Goal: Task Accomplishment & Management: Manage account settings

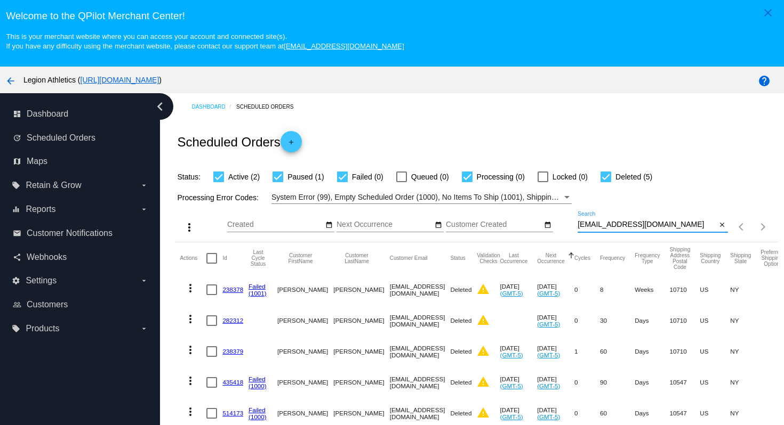
drag, startPoint x: 684, startPoint y: 229, endPoint x: 679, endPoint y: 211, distance: 18.9
click at [679, 211] on div "more_vert Aug Jan Feb Mar [DATE]" at bounding box center [475, 223] width 603 height 38
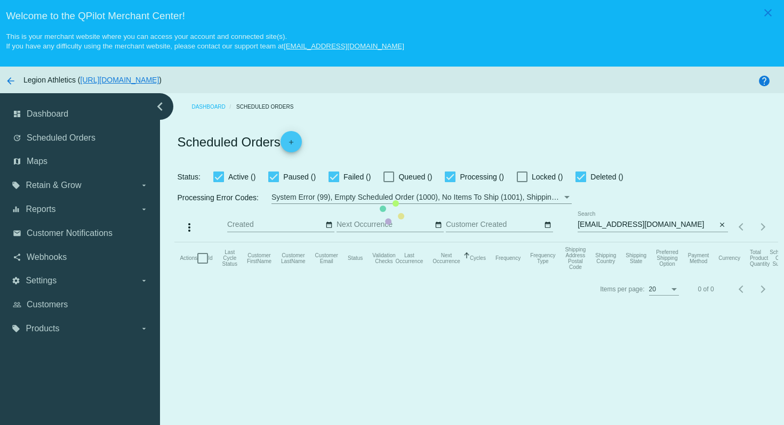
click at [432, 243] on mat-table "Actions Id Last Cycle Status Customer FirstName Customer LastName Customer Emai…" at bounding box center [475, 259] width 603 height 32
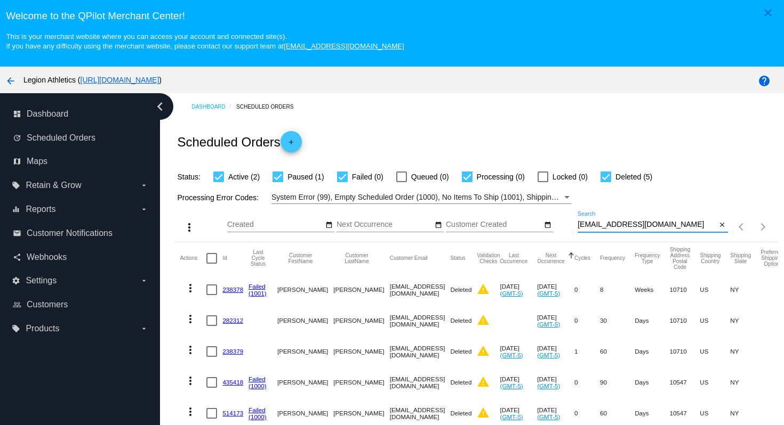
drag, startPoint x: 679, startPoint y: 227, endPoint x: 669, endPoint y: 209, distance: 20.3
click at [669, 209] on div "more_vert Aug Jan Feb Mar [DATE]" at bounding box center [475, 223] width 603 height 38
paste input "Zumbasitara"
type input "Zumbasitara@gmail.com"
click at [663, 143] on div "Scheduled Orders add" at bounding box center [475, 141] width 603 height 43
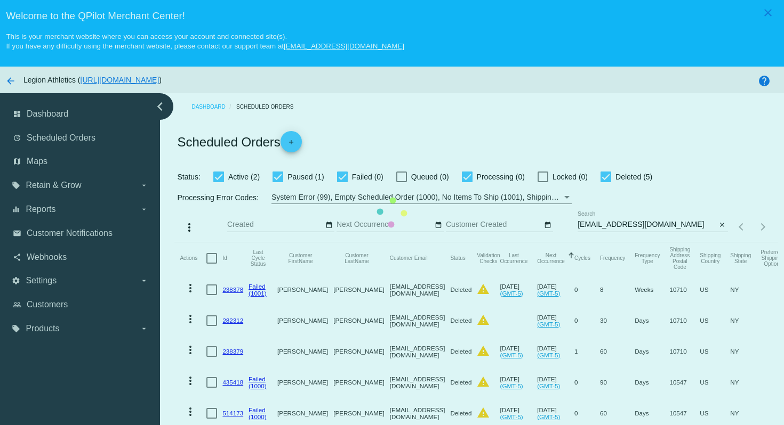
click at [477, 243] on mat-table "Actions Id Last Cycle Status Customer FirstName Customer LastName Customer Emai…" at bounding box center [475, 382] width 603 height 279
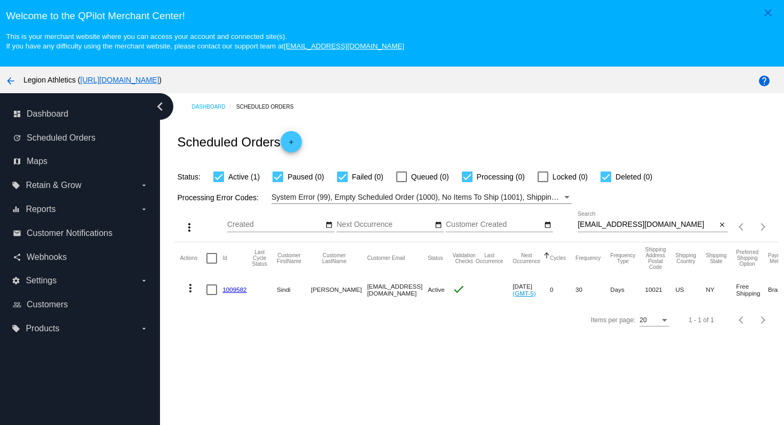
click at [237, 293] on link "1009582" at bounding box center [234, 289] width 24 height 7
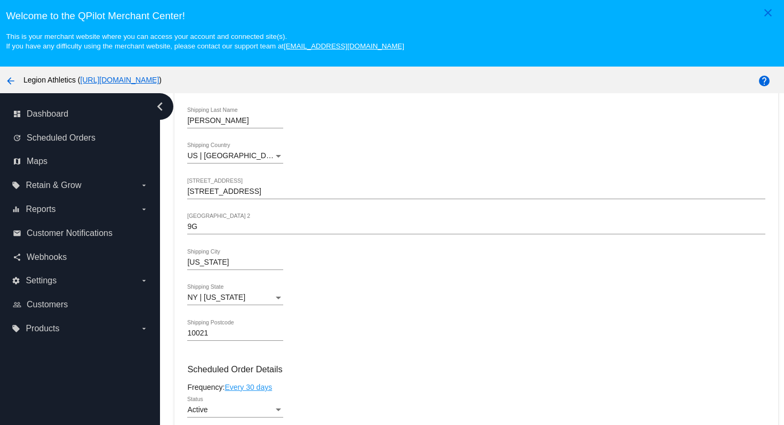
scroll to position [463, 0]
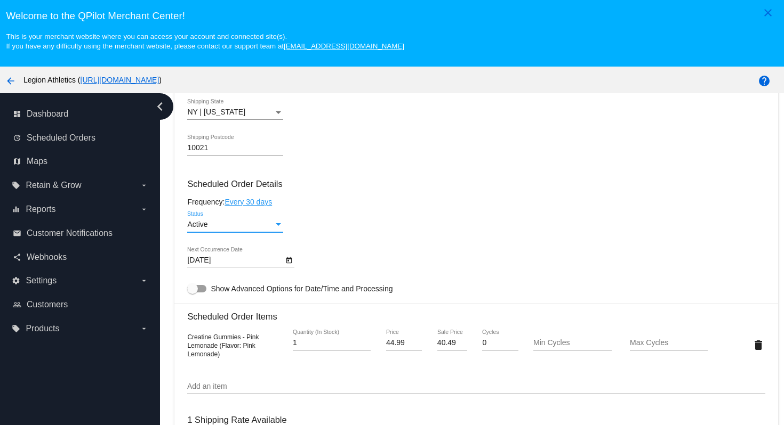
click at [275, 229] on div "Status" at bounding box center [278, 225] width 10 height 9
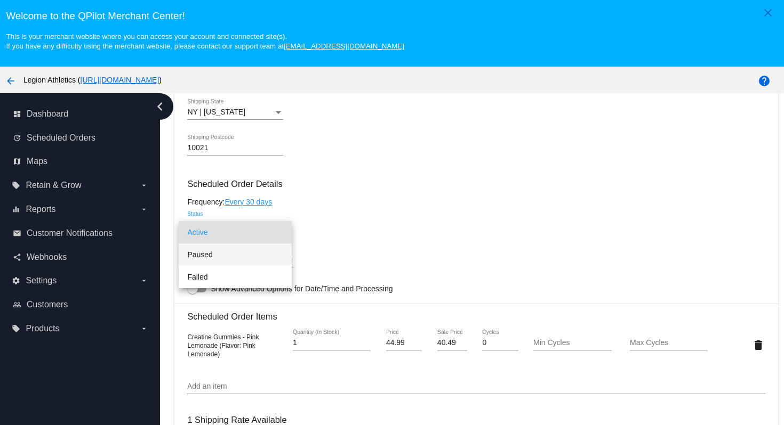
click at [260, 258] on span "Paused" at bounding box center [235, 255] width 96 height 22
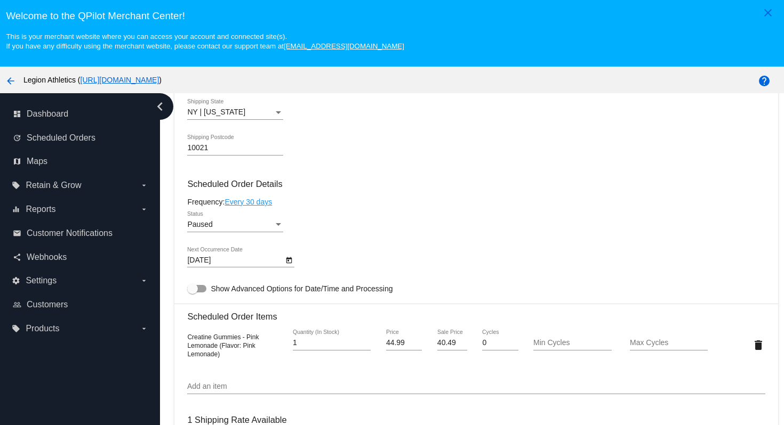
click at [362, 242] on div "Paused Status" at bounding box center [475, 227] width 577 height 30
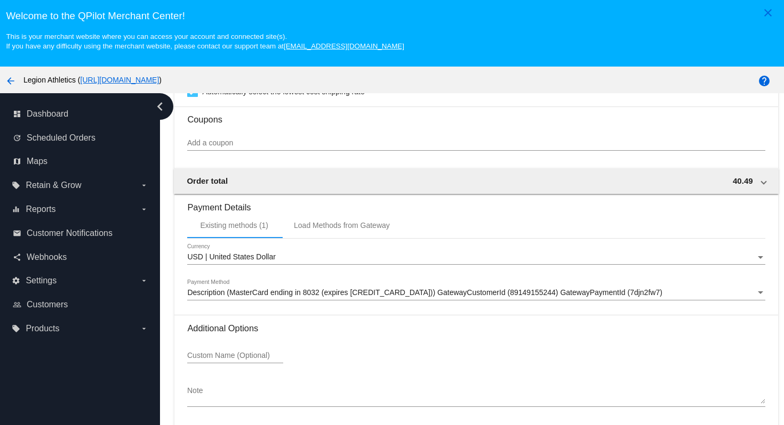
scroll to position [68, 0]
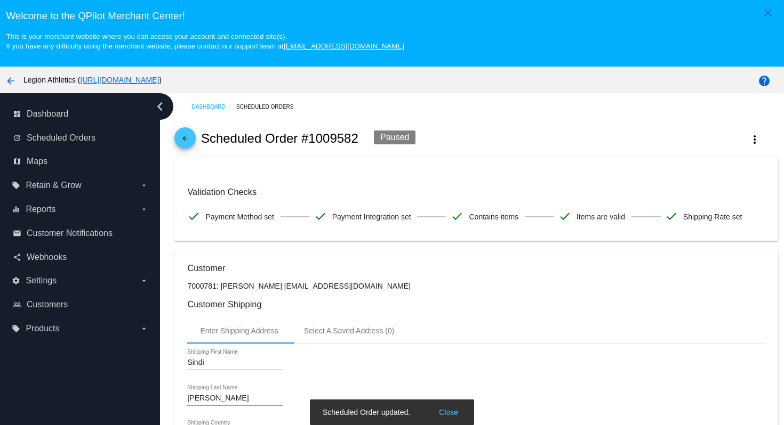
scroll to position [25, 0]
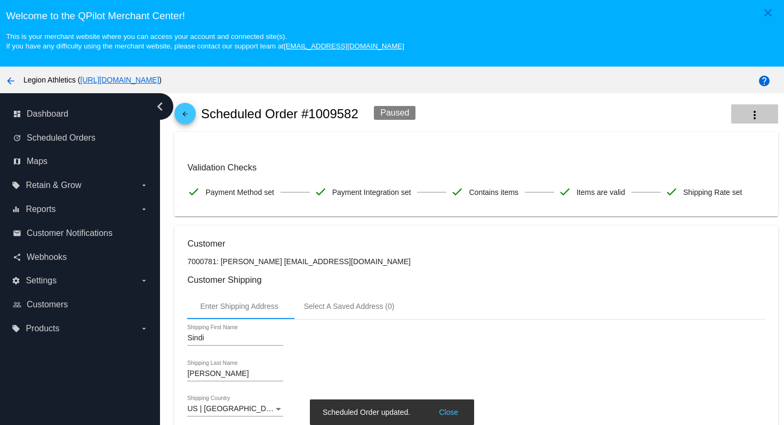
click at [761, 118] on button "more_vert" at bounding box center [754, 113] width 47 height 19
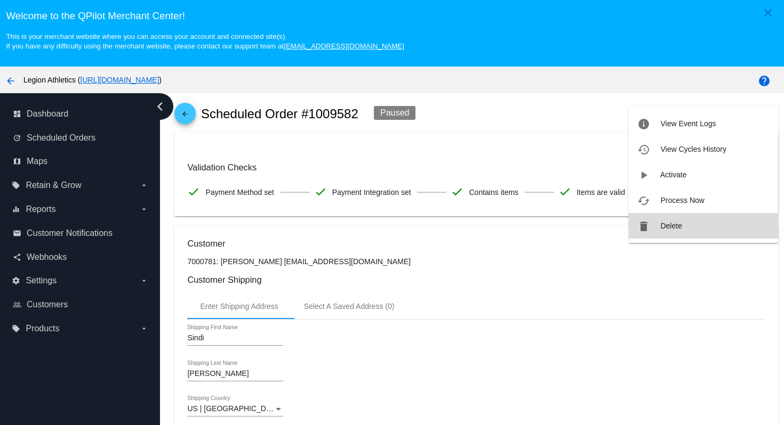
click at [679, 230] on button "delete Delete" at bounding box center [703, 226] width 149 height 26
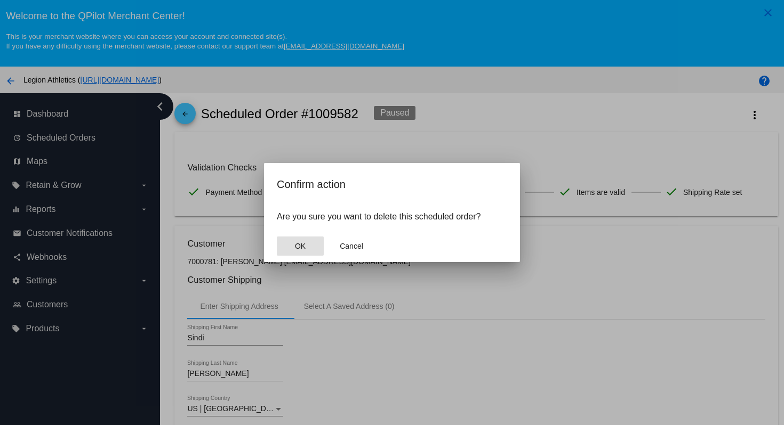
click at [308, 251] on button "OK" at bounding box center [300, 246] width 47 height 19
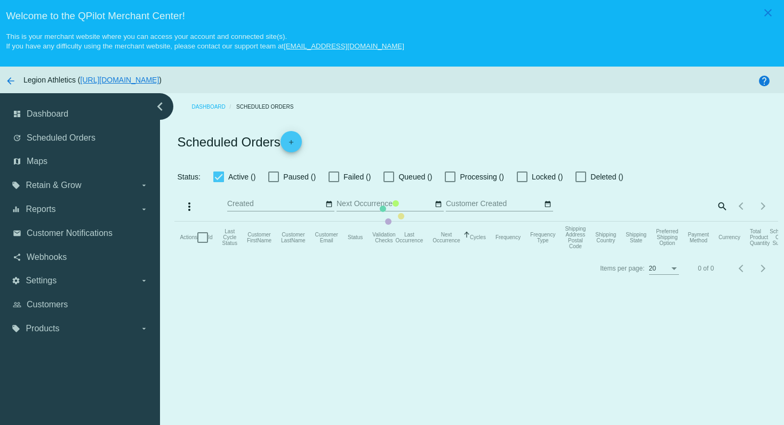
checkbox input "true"
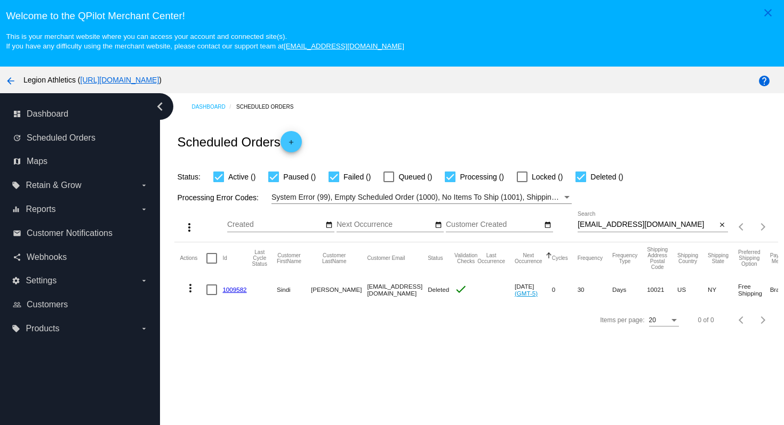
click at [416, 119] on div "Dashboard Scheduled Orders Scheduled Orders add Status: Active () Paused () Fai…" at bounding box center [475, 214] width 615 height 242
click at [435, 125] on div "Scheduled Orders add" at bounding box center [475, 141] width 603 height 43
click at [375, 134] on div "Scheduled Orders add" at bounding box center [475, 141] width 603 height 43
